Goal: Transaction & Acquisition: Purchase product/service

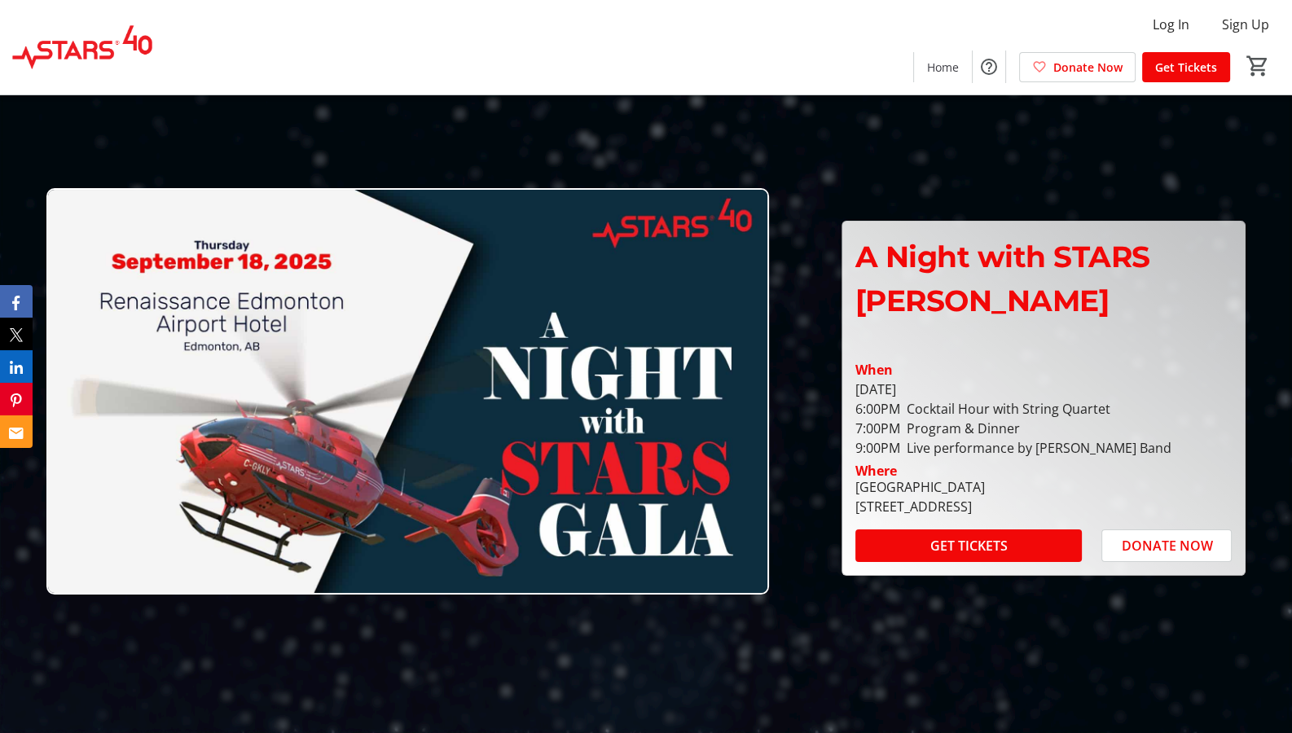
click at [699, 0] on div "Log In Sign Up Home Donate Now Get Tickets 0" at bounding box center [646, 47] width 1292 height 94
click at [964, 536] on span "GET TICKETS" at bounding box center [968, 546] width 77 height 20
